Goal: Information Seeking & Learning: Learn about a topic

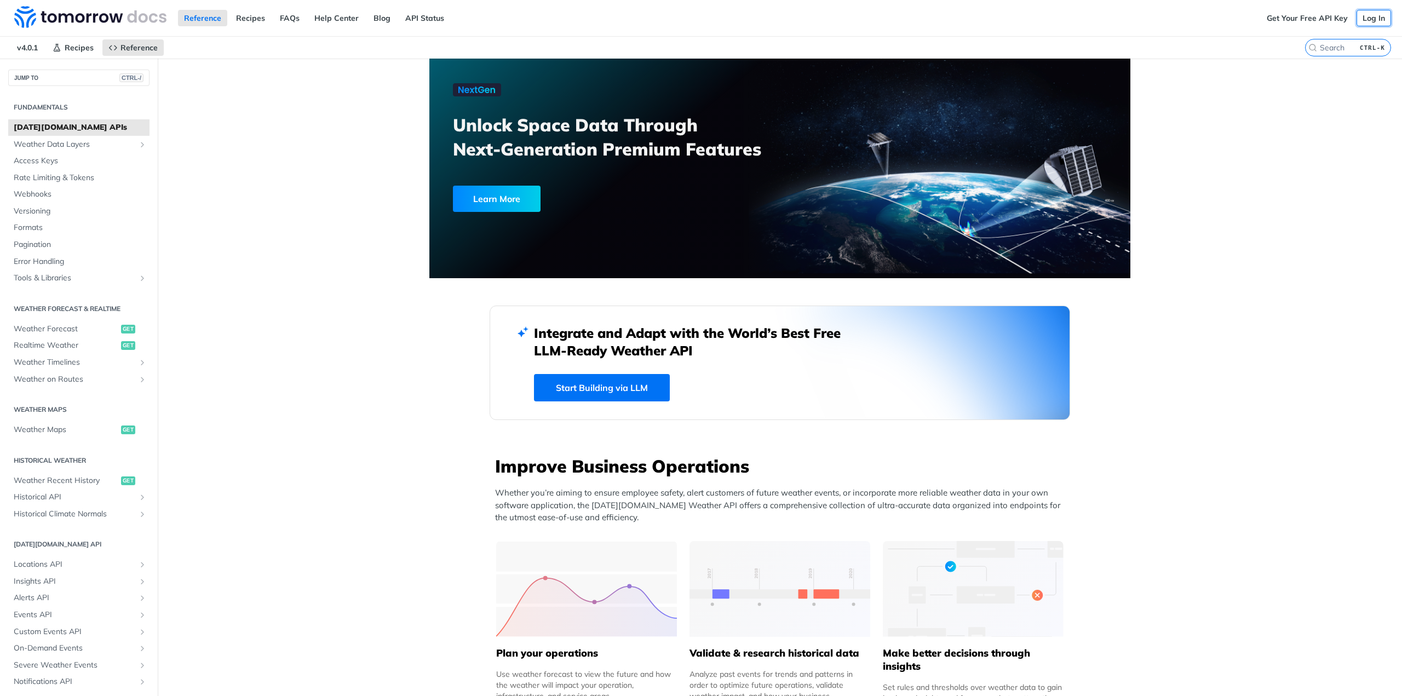
click at [1365, 19] on link "Log In" at bounding box center [1374, 18] width 35 height 16
click at [42, 145] on span "Weather Data Layers" at bounding box center [75, 144] width 122 height 11
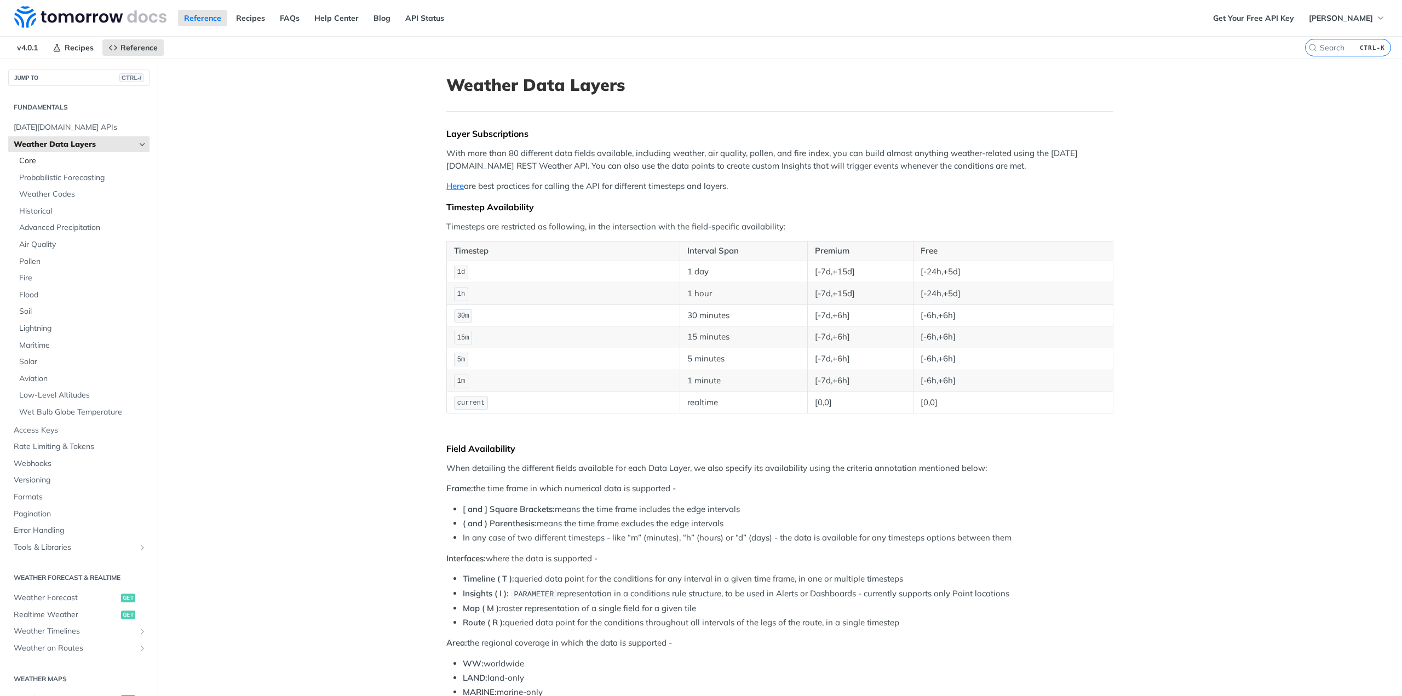
click at [26, 160] on span "Core" at bounding box center [83, 161] width 128 height 11
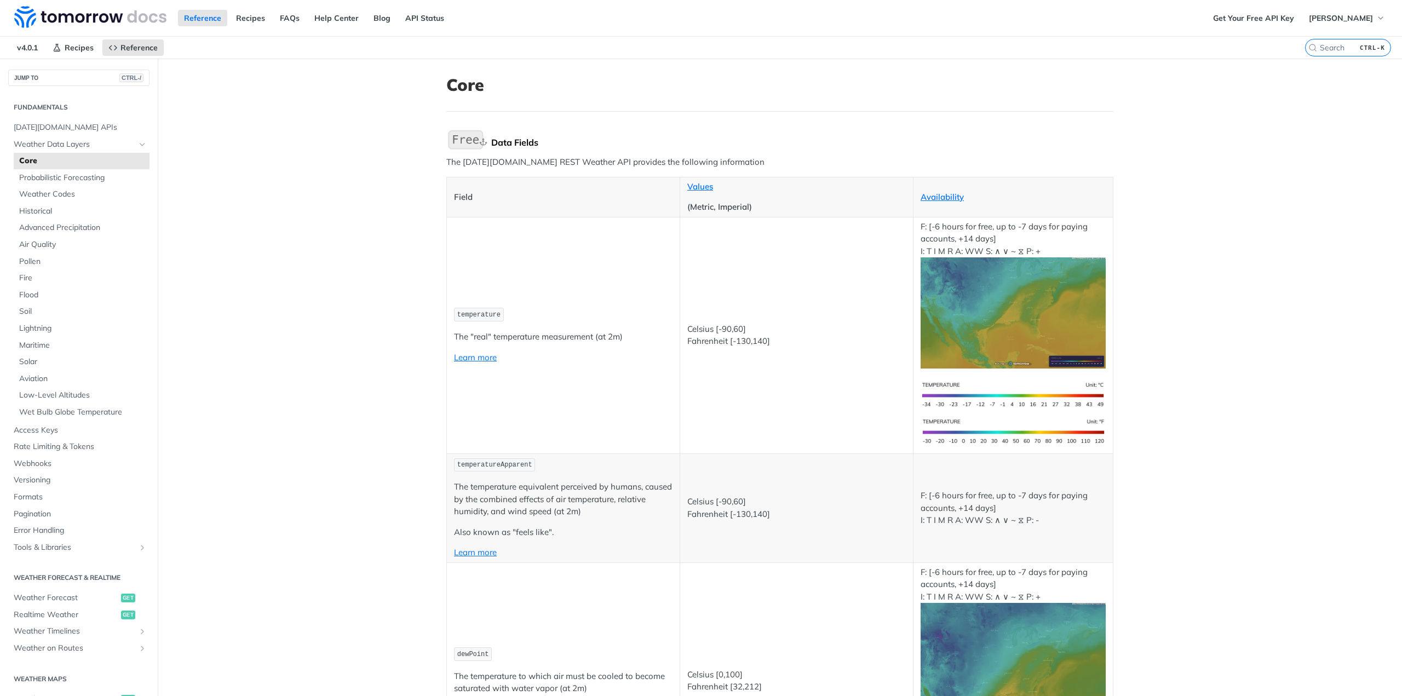
click at [496, 142] on div "Data Fields" at bounding box center [802, 142] width 622 height 11
drag, startPoint x: 496, startPoint y: 142, endPoint x: 531, endPoint y: 140, distance: 35.6
click at [531, 140] on div "Data Fields" at bounding box center [802, 142] width 622 height 11
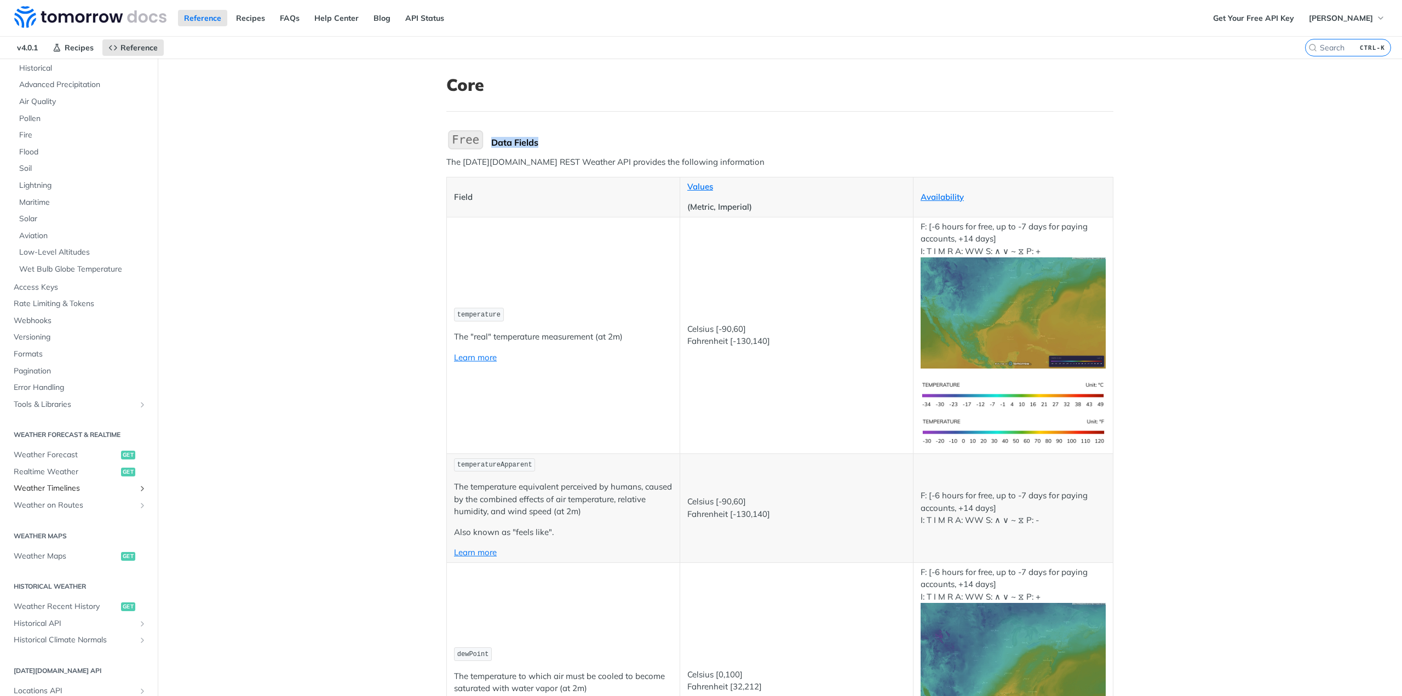
scroll to position [219, 0]
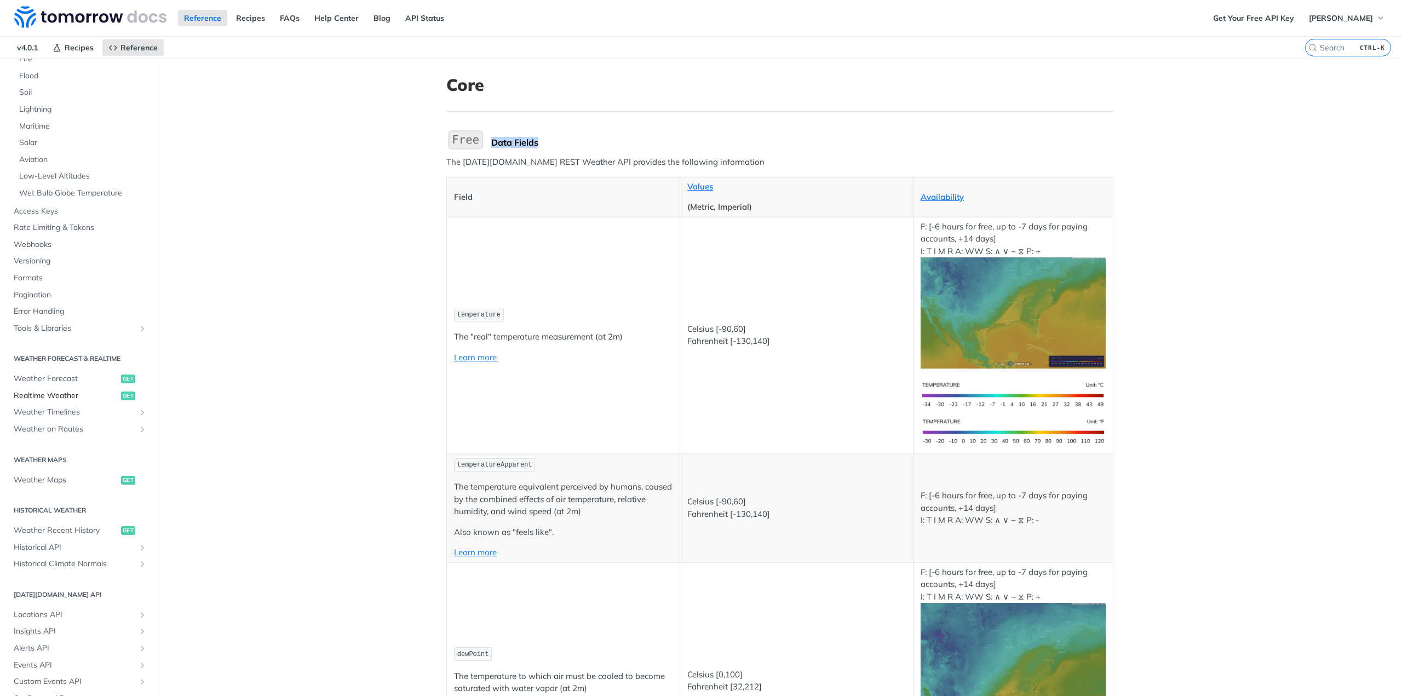
click at [62, 394] on span "Realtime Weather" at bounding box center [66, 396] width 105 height 11
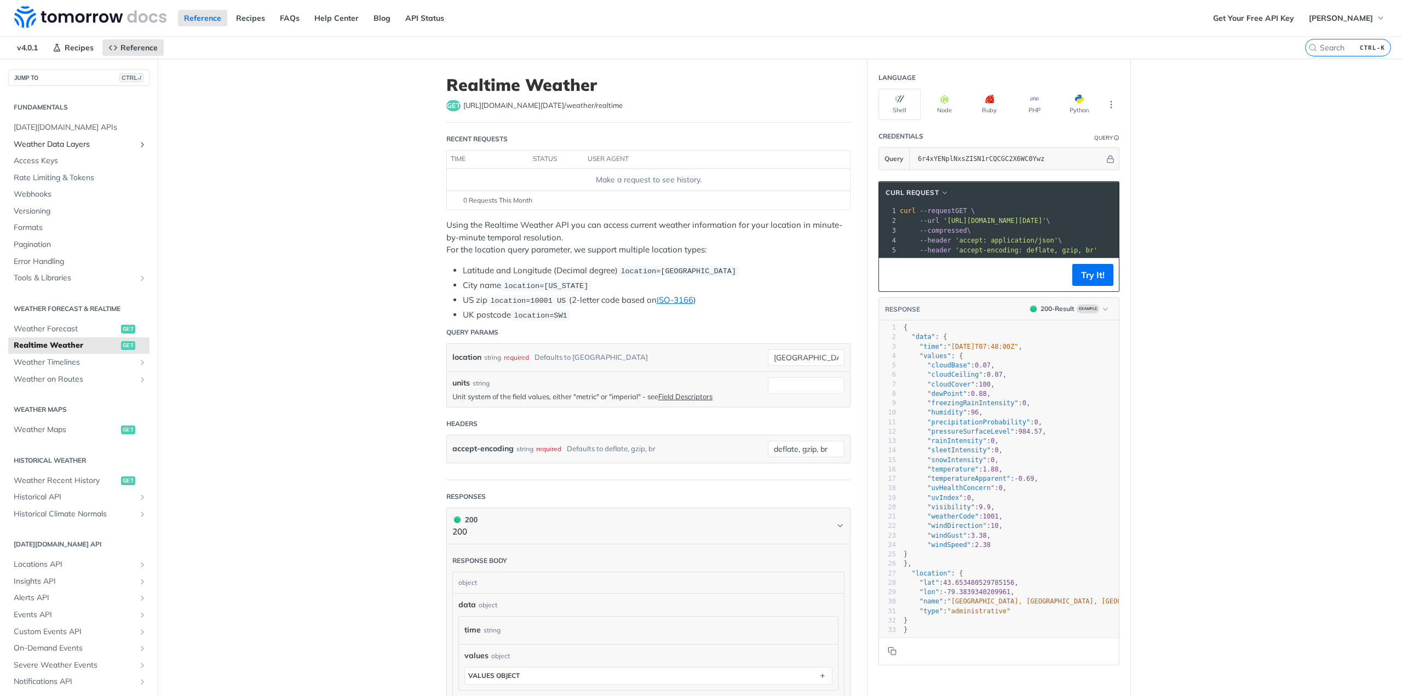
click at [49, 142] on span "Weather Data Layers" at bounding box center [75, 144] width 122 height 11
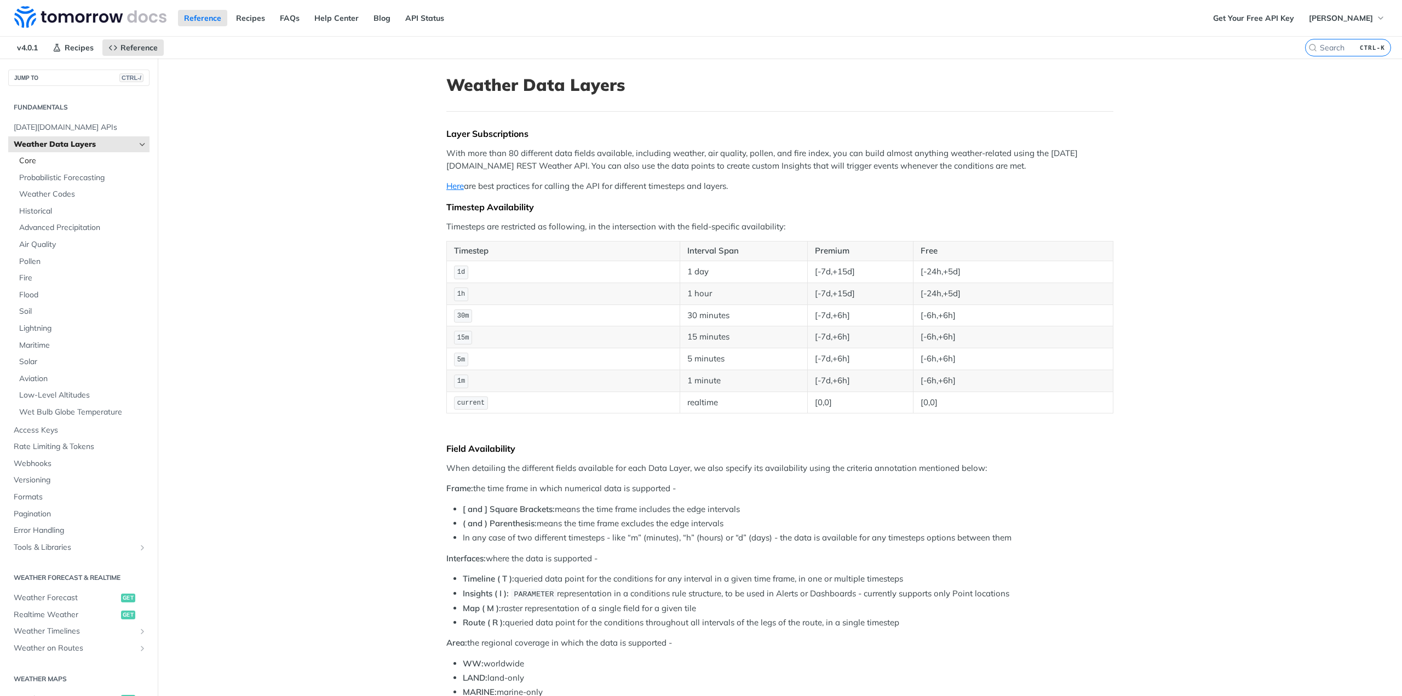
click at [67, 166] on span "Core" at bounding box center [83, 161] width 128 height 11
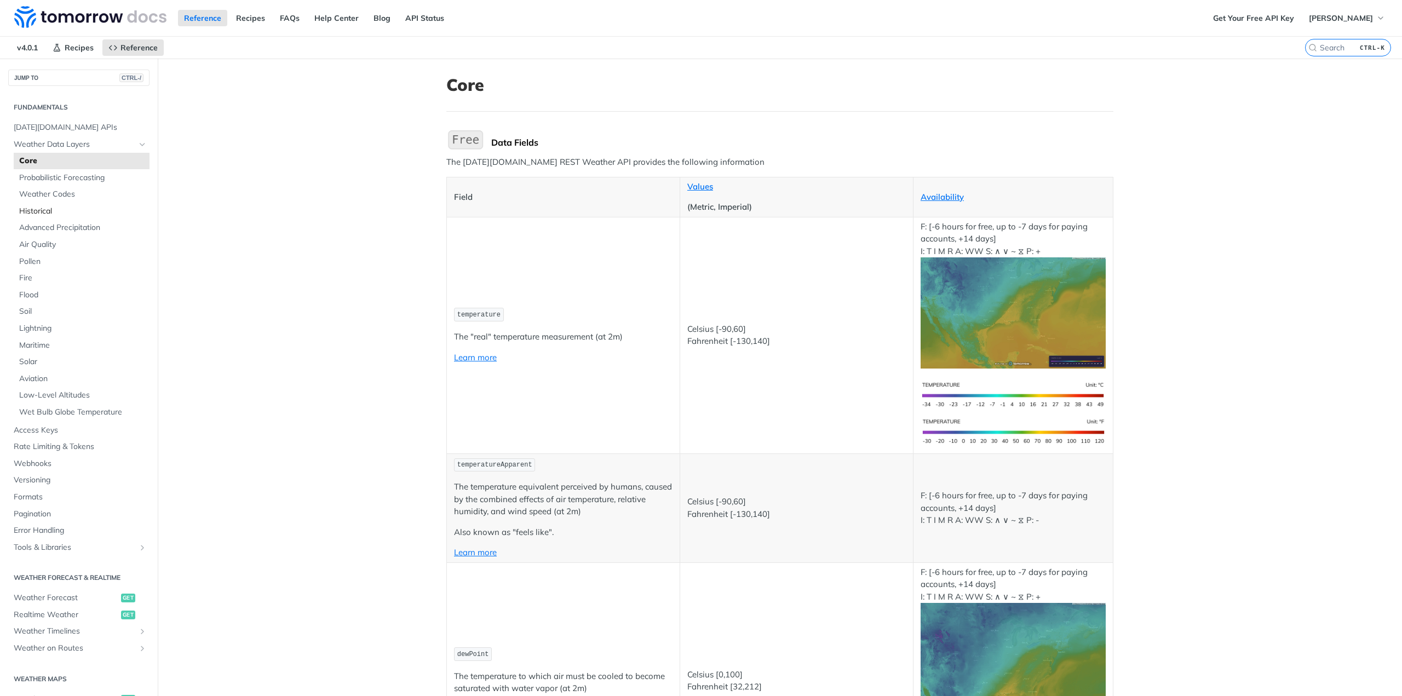
click at [47, 210] on span "Historical" at bounding box center [83, 211] width 128 height 11
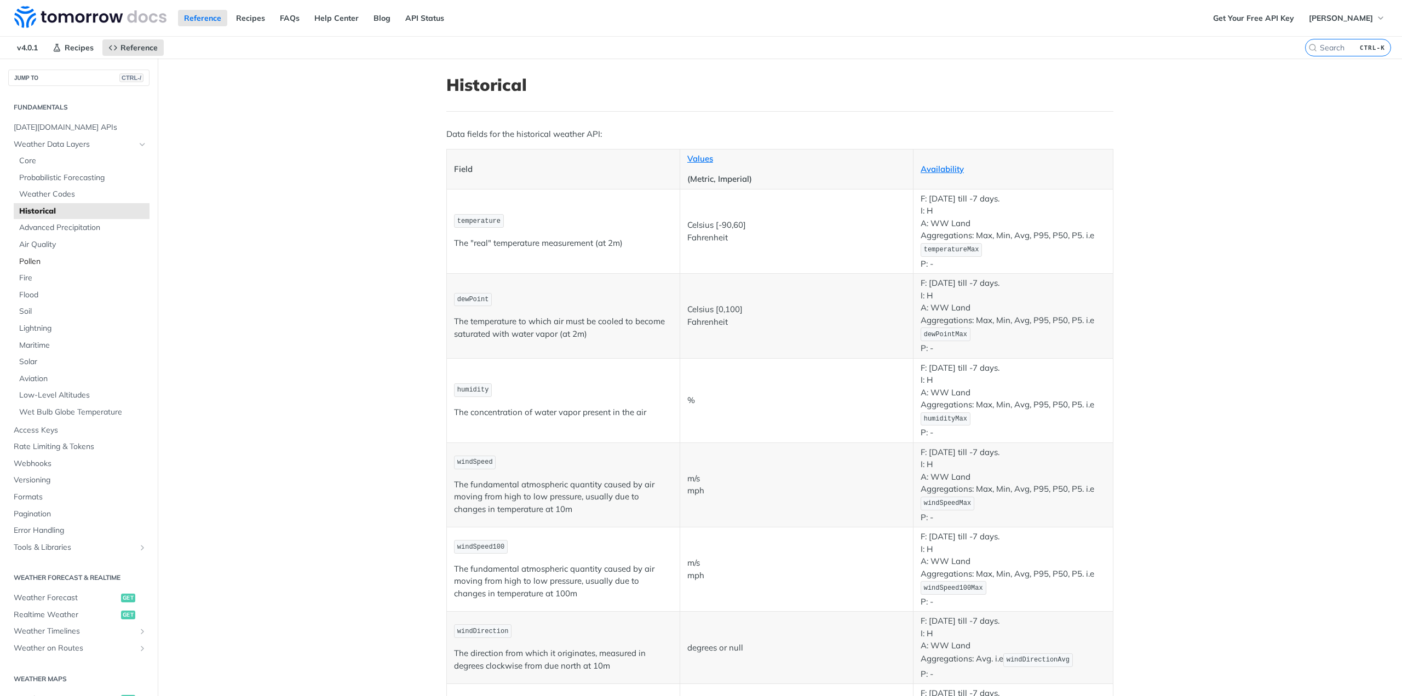
click at [48, 258] on span "Pollen" at bounding box center [83, 261] width 128 height 11
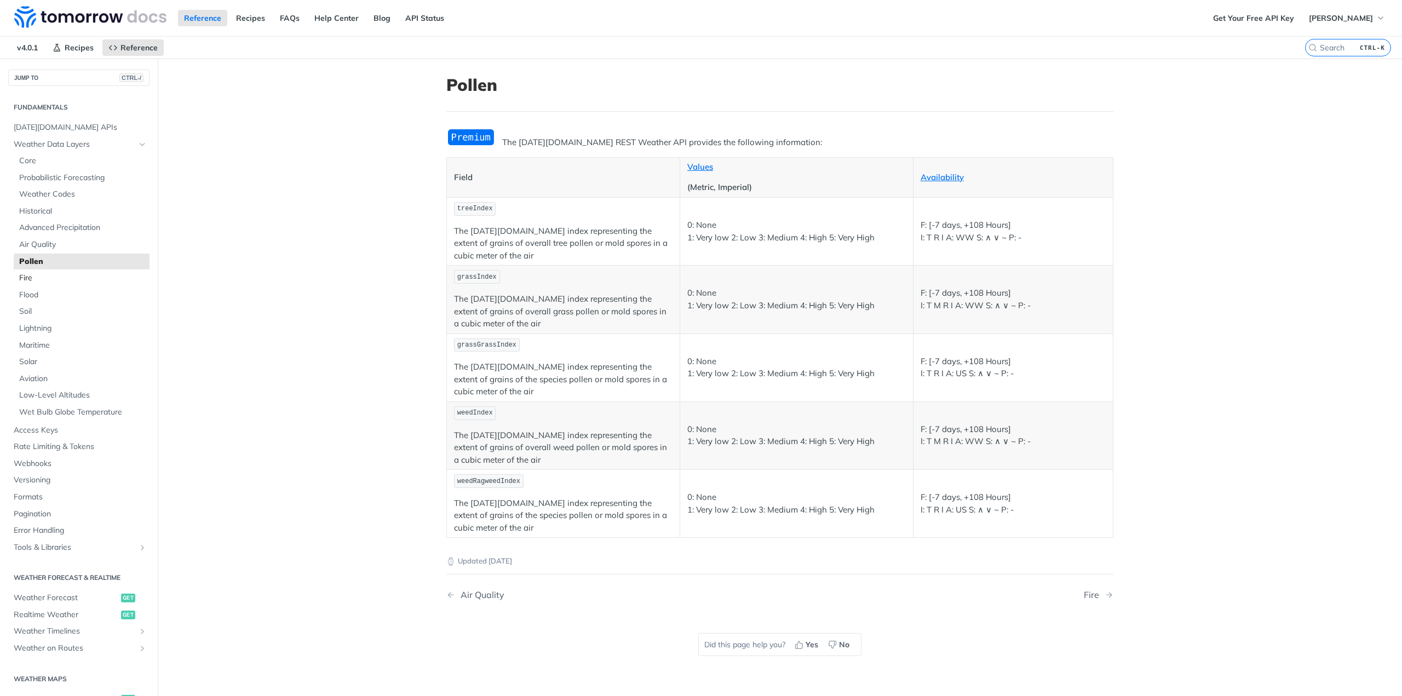
click at [50, 274] on span "Fire" at bounding box center [83, 278] width 128 height 11
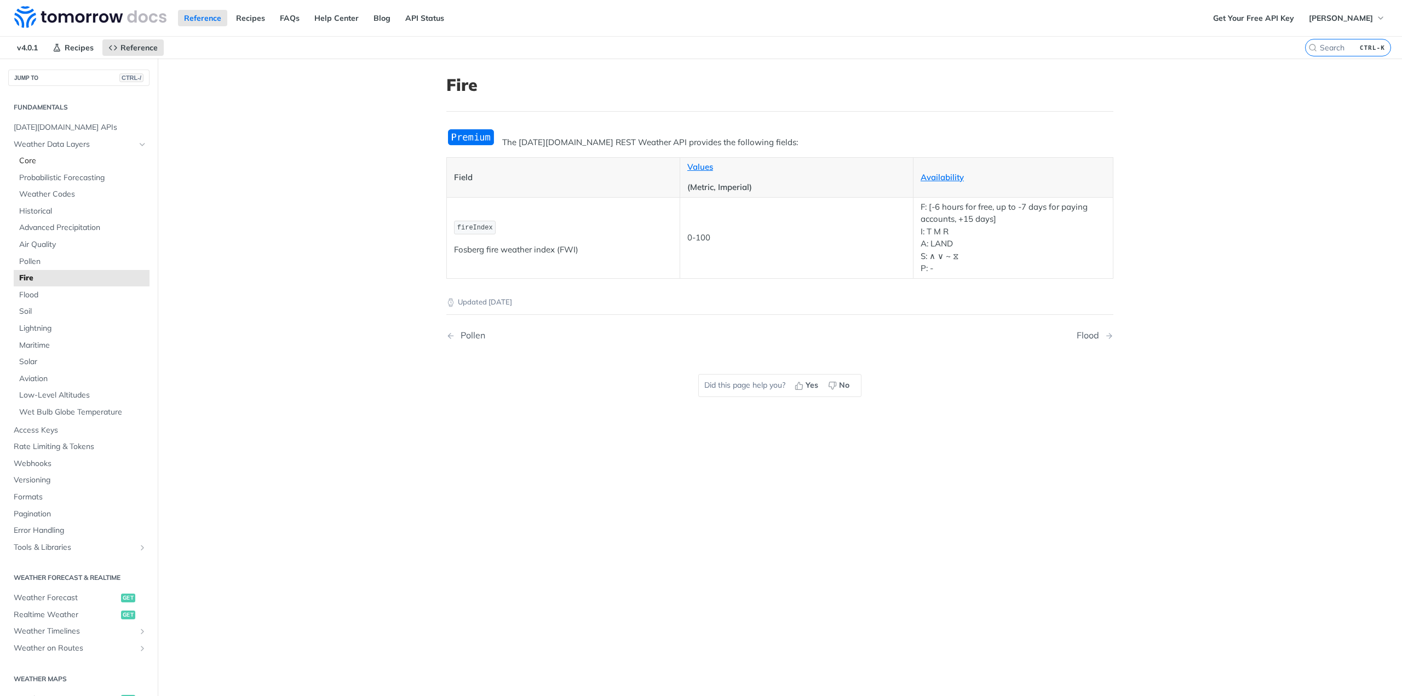
click at [44, 159] on span "Core" at bounding box center [83, 161] width 128 height 11
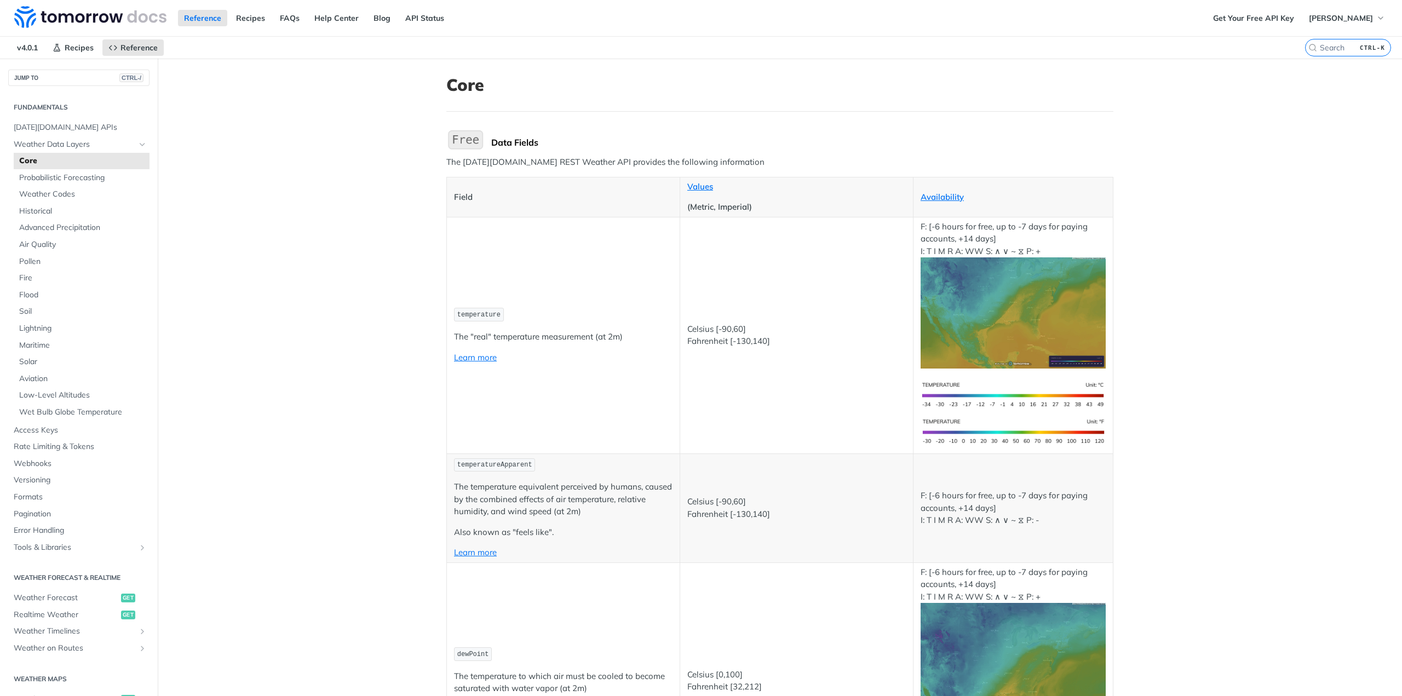
click at [1343, 20] on span "[PERSON_NAME]" at bounding box center [1341, 18] width 64 height 10
click at [1314, 37] on link "Suggested Edits" at bounding box center [1328, 39] width 108 height 15
click at [69, 17] on img at bounding box center [90, 17] width 152 height 22
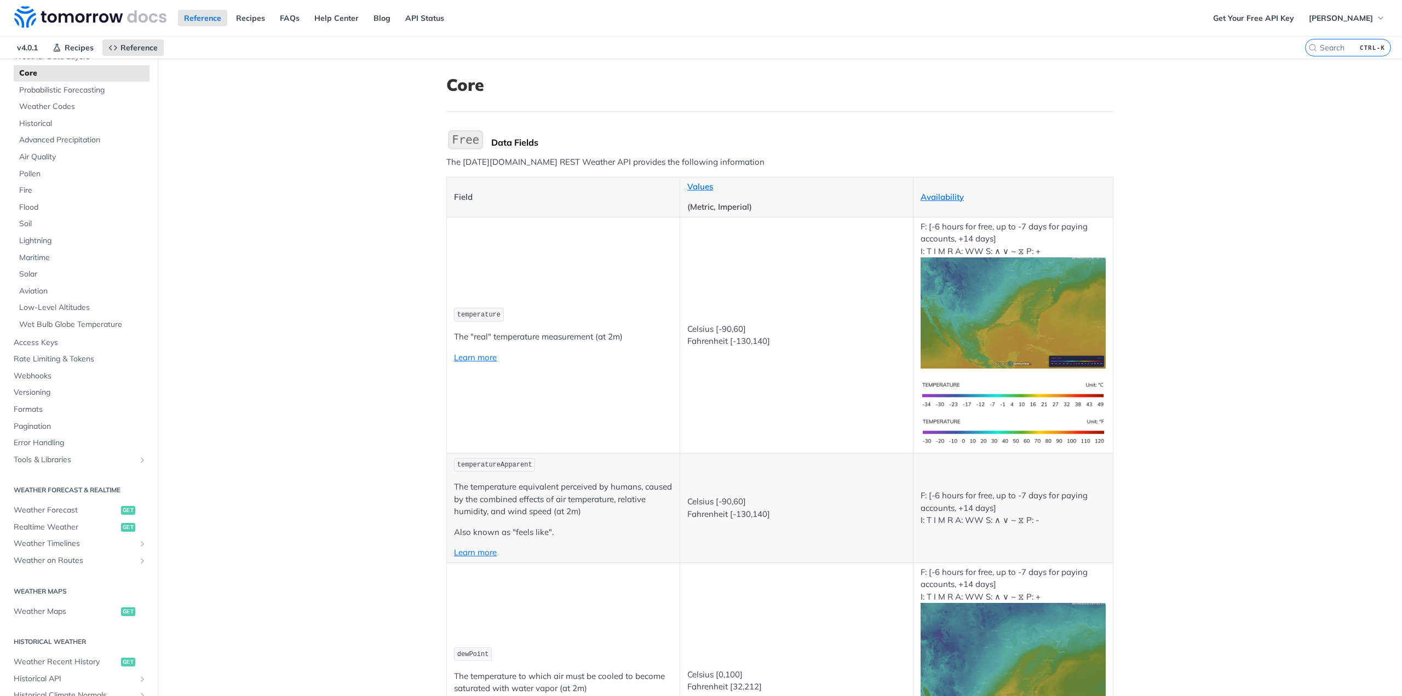
scroll to position [82, 0]
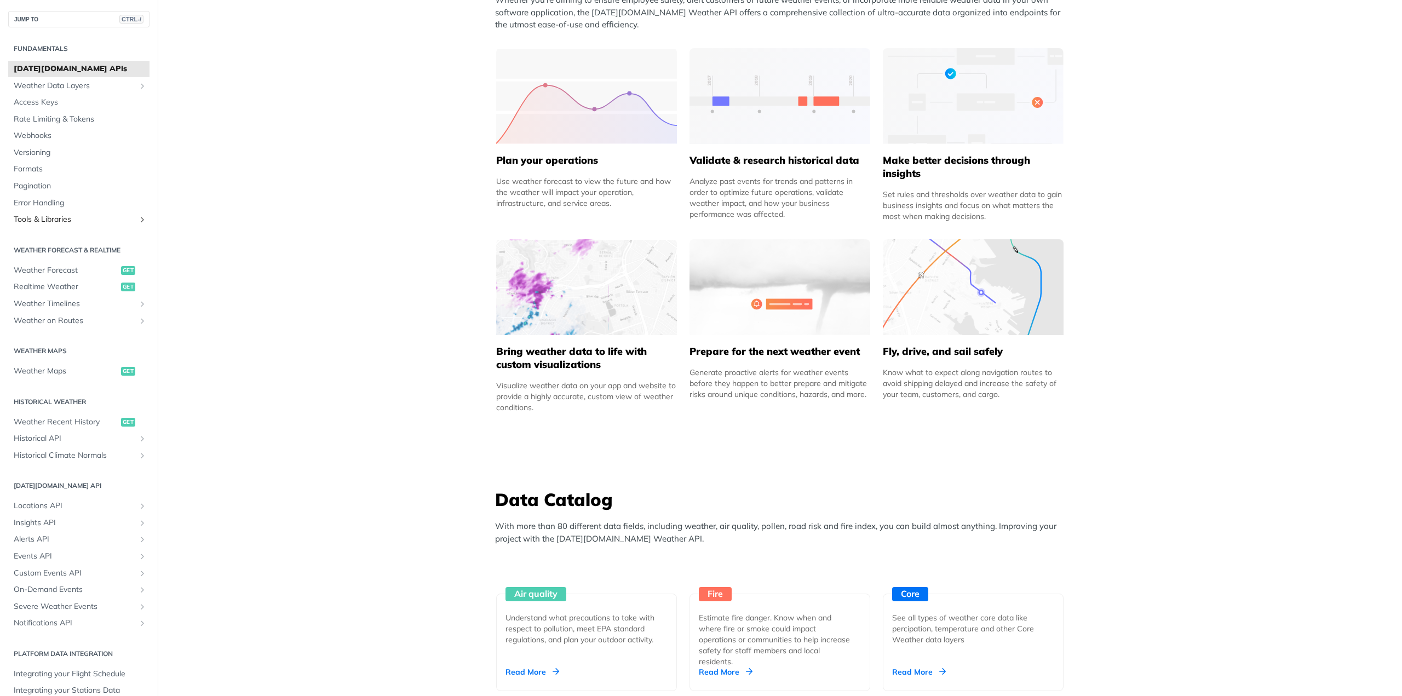
click at [49, 214] on link "Tools & Libraries" at bounding box center [78, 219] width 141 height 16
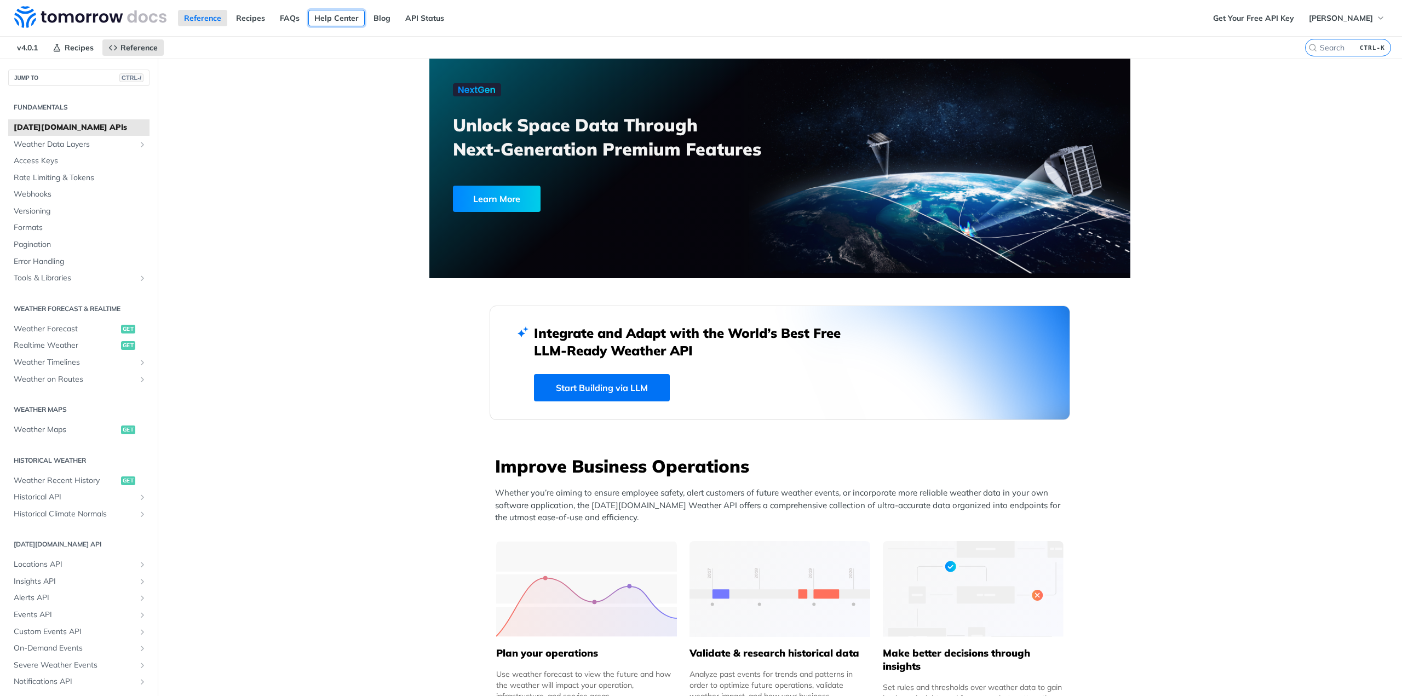
click at [333, 18] on link "Help Center" at bounding box center [336, 18] width 56 height 16
